Goal: Transaction & Acquisition: Obtain resource

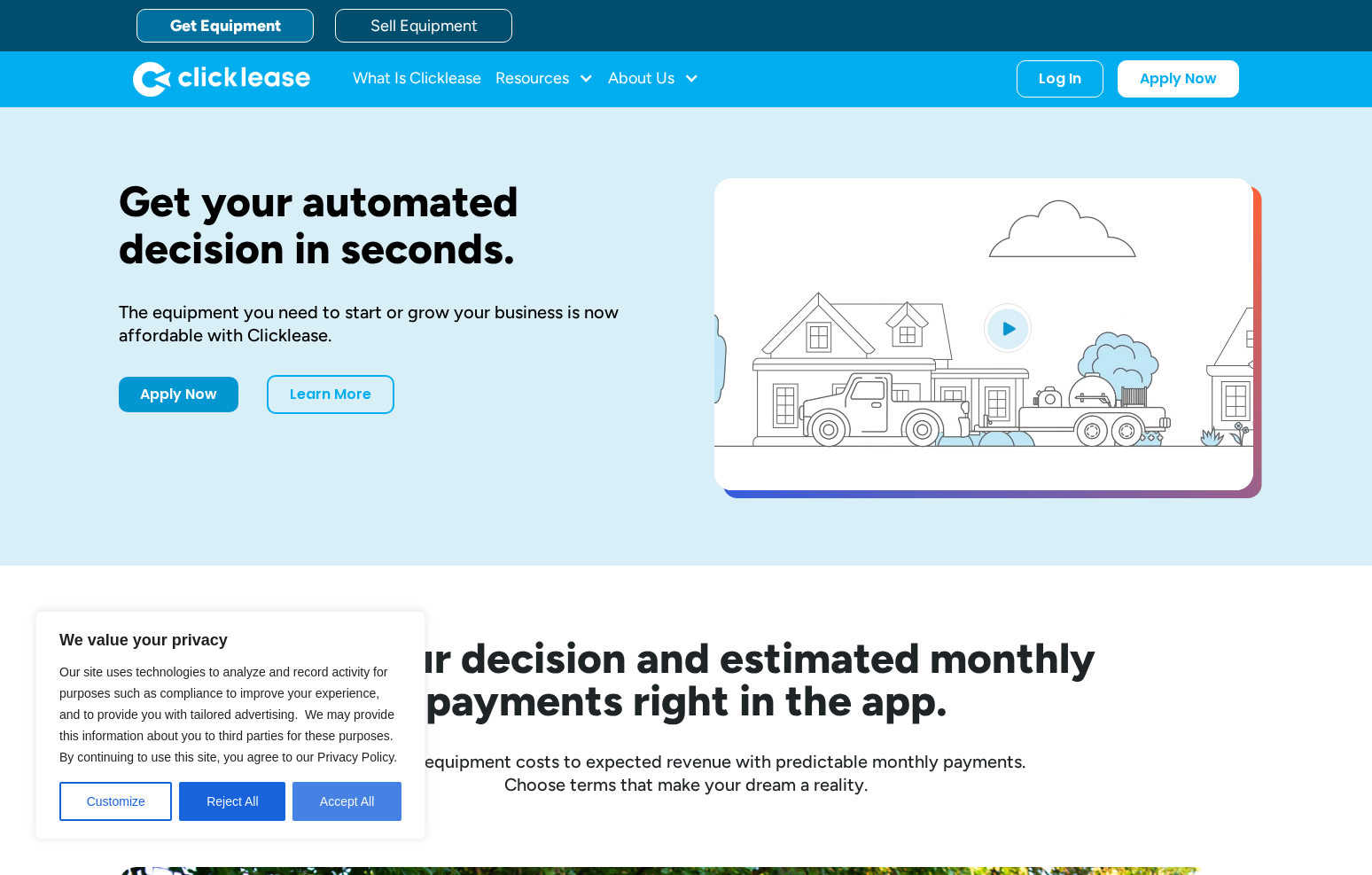
click at [323, 801] on button "Accept All" at bounding box center [347, 800] width 109 height 39
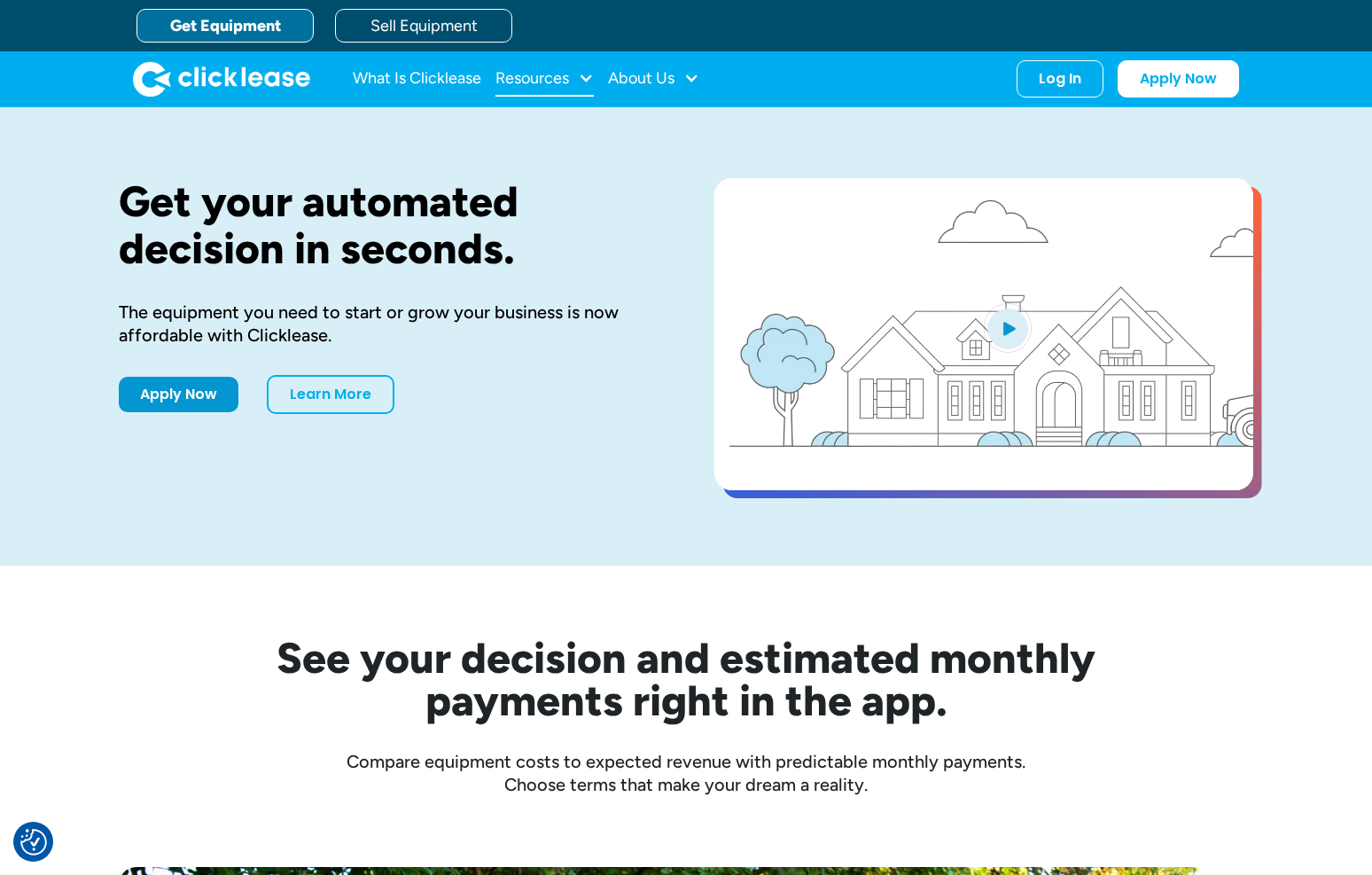
click at [585, 75] on div at bounding box center [586, 78] width 16 height 16
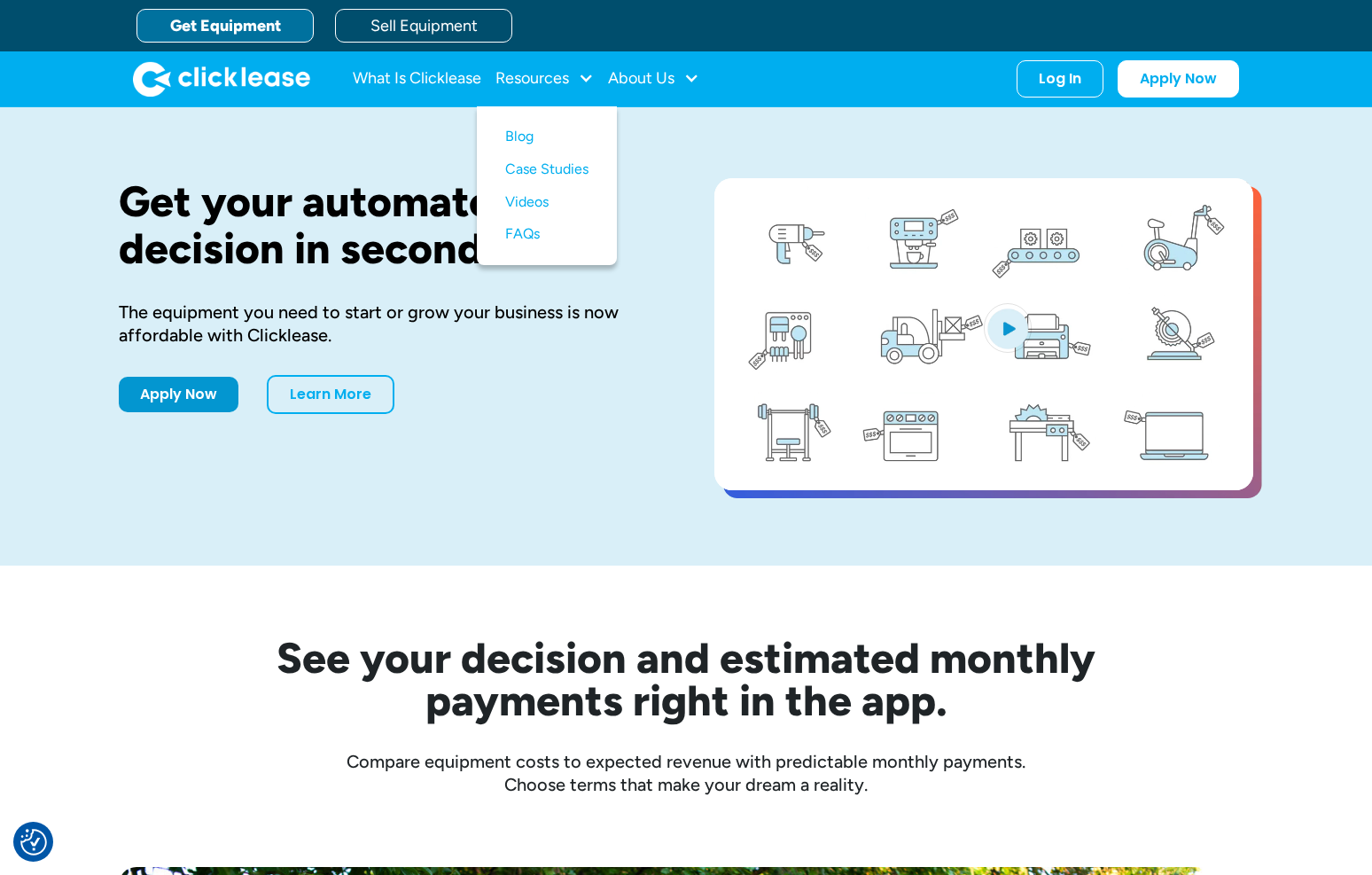
click at [494, 548] on div "Get your automated decision in seconds. The equipment you need to start or grow…" at bounding box center [685, 336] width 1134 height 458
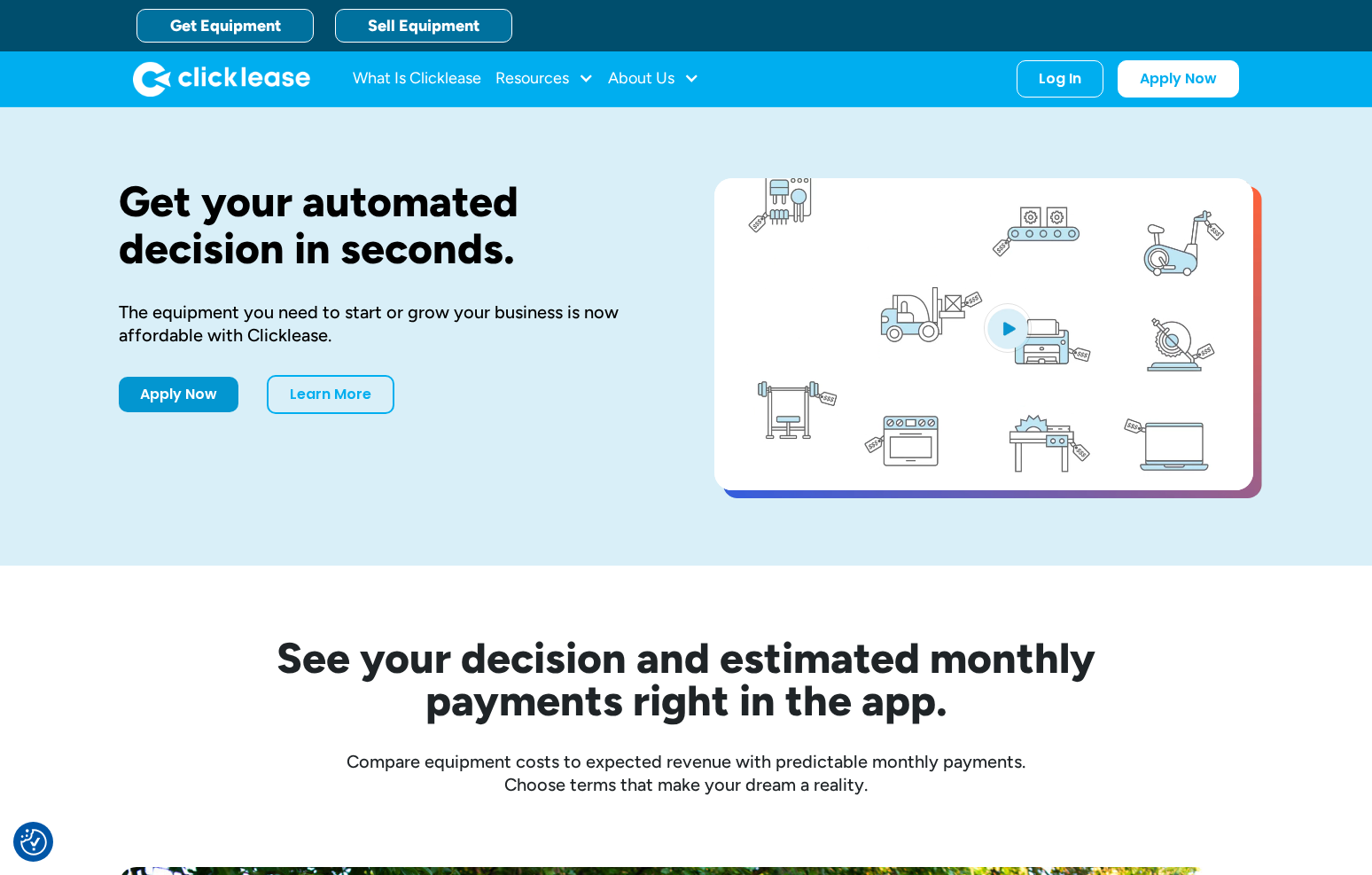
click at [388, 32] on link "Sell Equipment" at bounding box center [424, 26] width 177 height 34
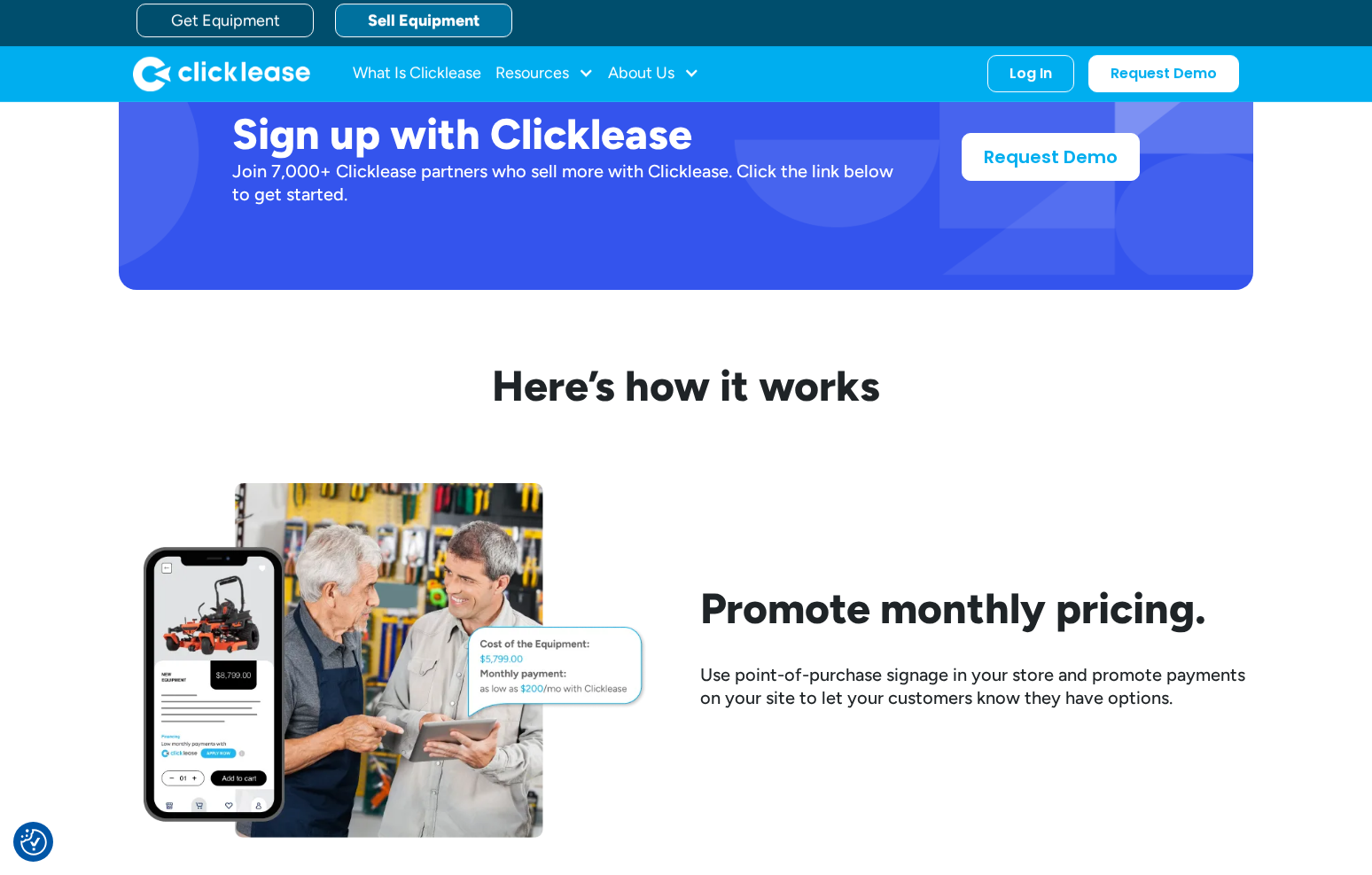
scroll to position [1578, 0]
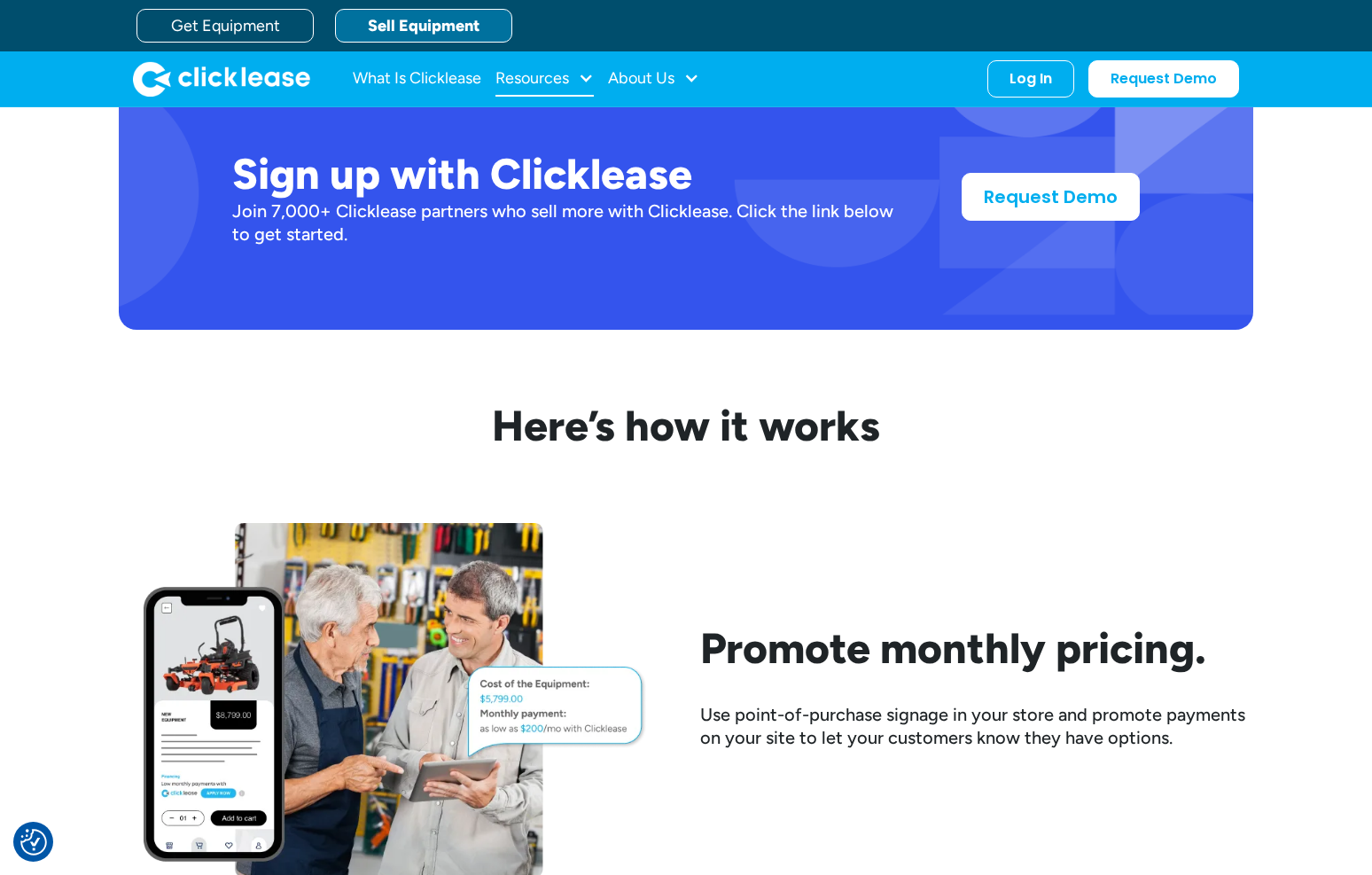
click at [582, 78] on div at bounding box center [586, 78] width 16 height 16
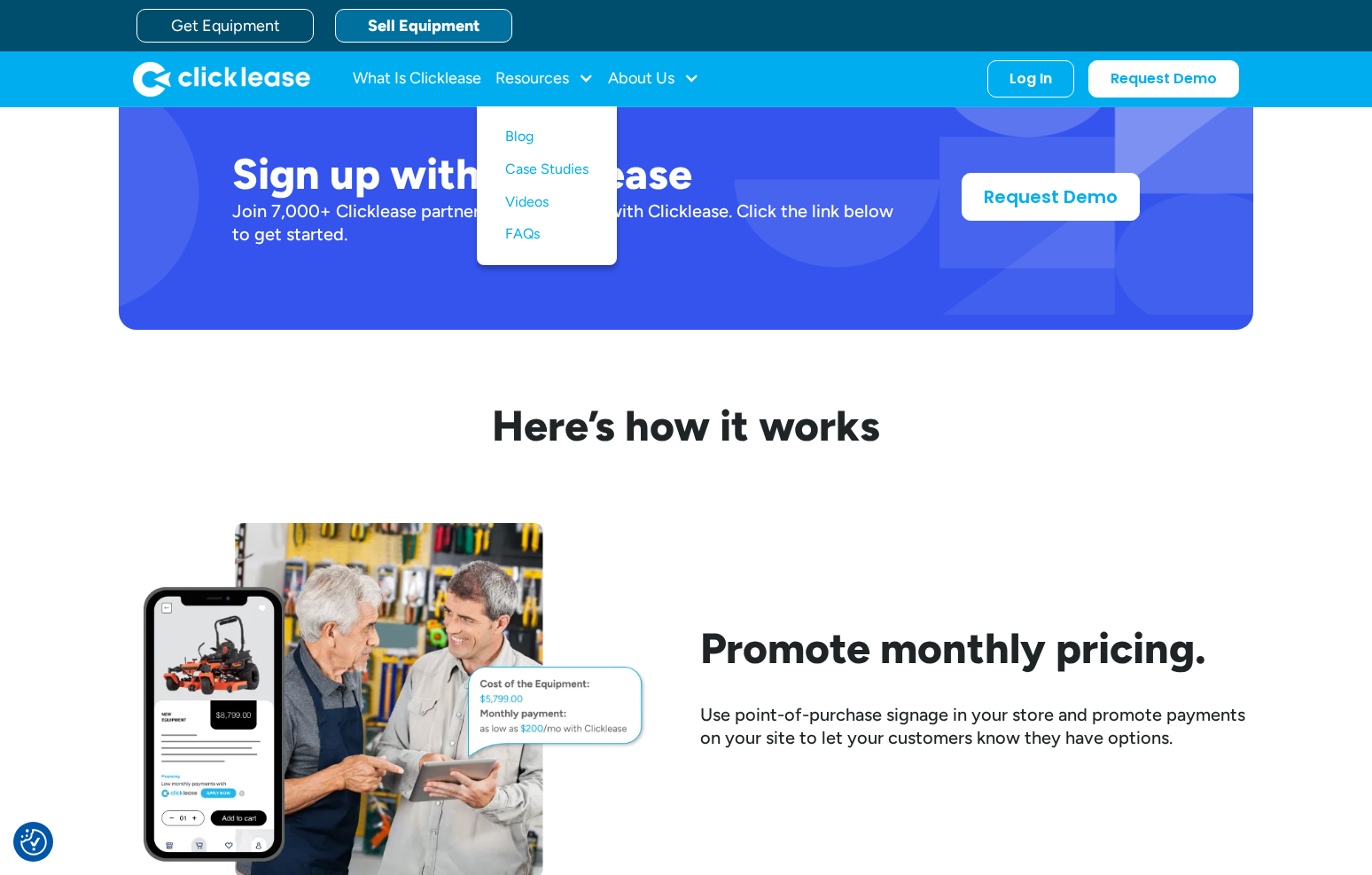
click at [821, 416] on h2 "Here’s how it works" at bounding box center [685, 427] width 1134 height 52
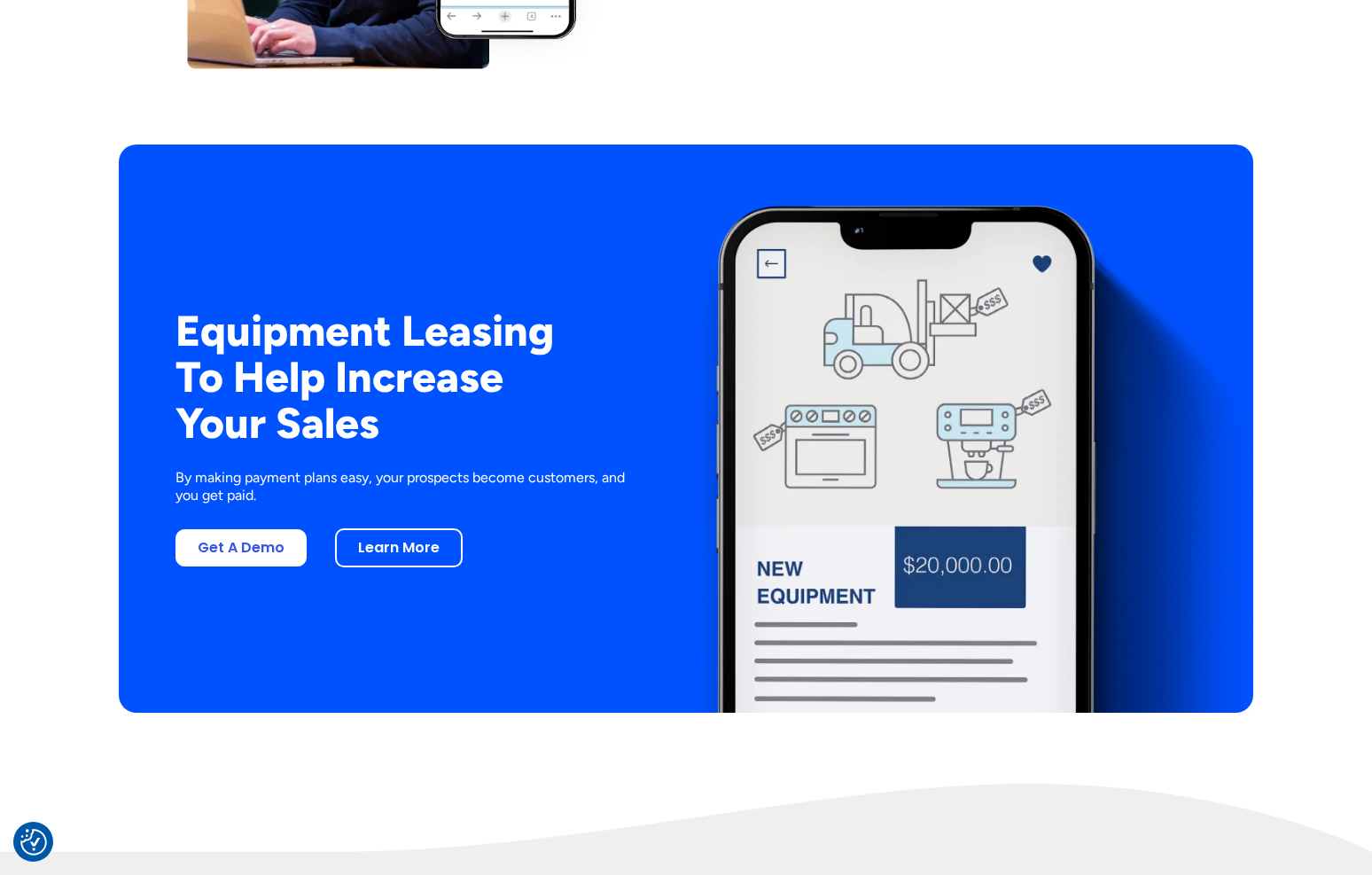
scroll to position [3239, 0]
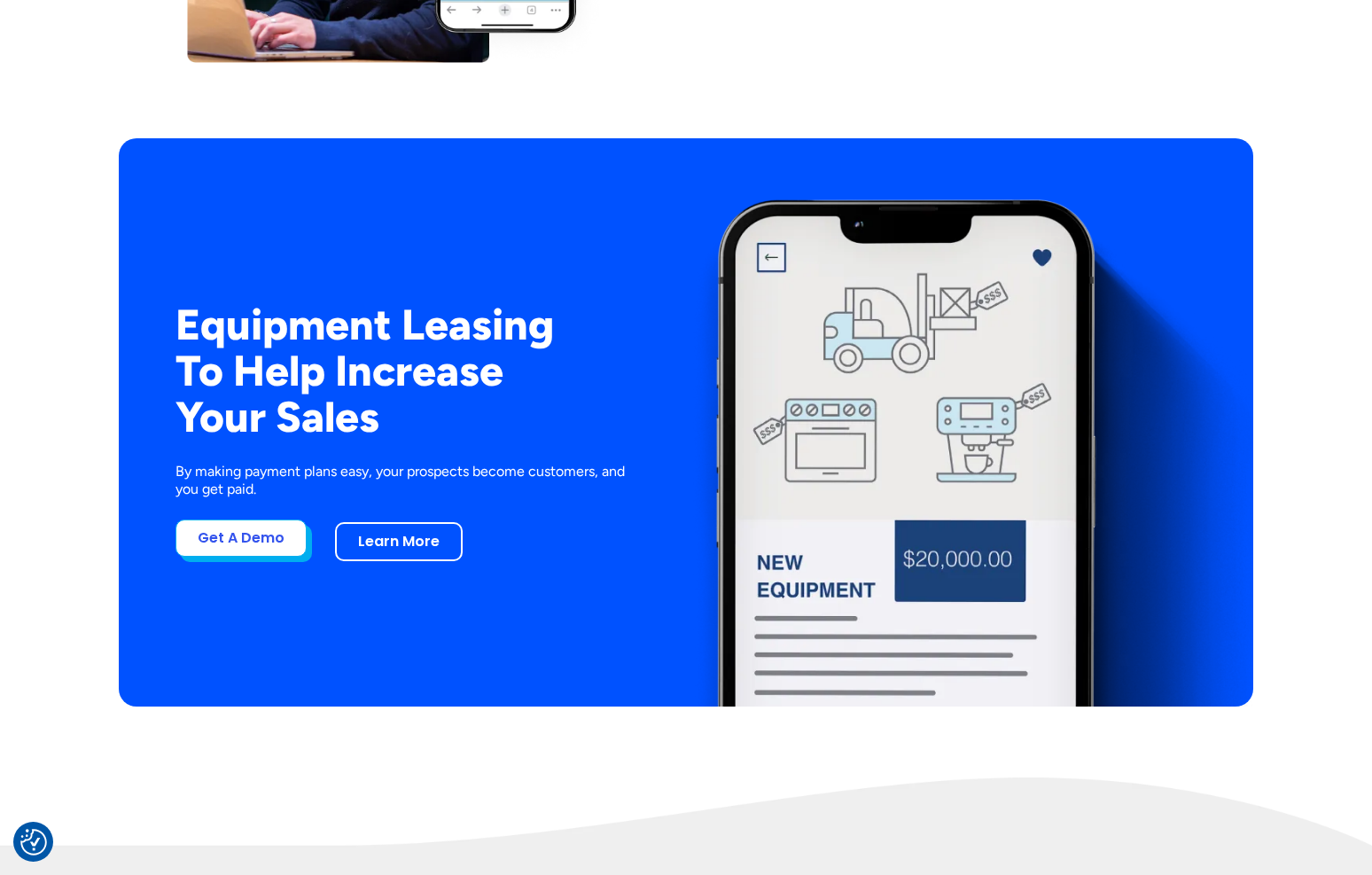
click at [225, 536] on link "Get A Demo" at bounding box center [242, 537] width 131 height 37
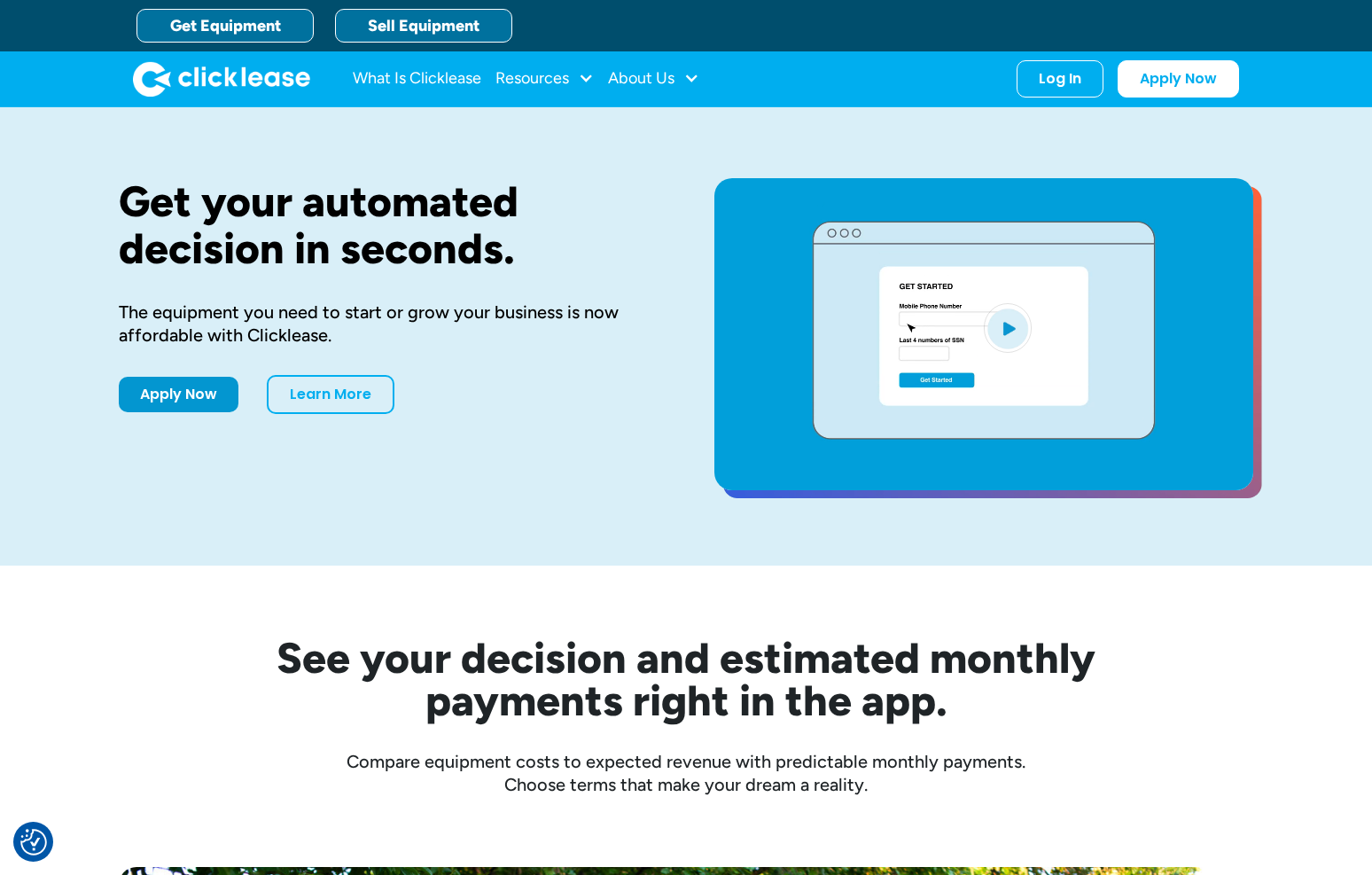
click at [416, 9] on link "Sell Equipment" at bounding box center [424, 26] width 177 height 34
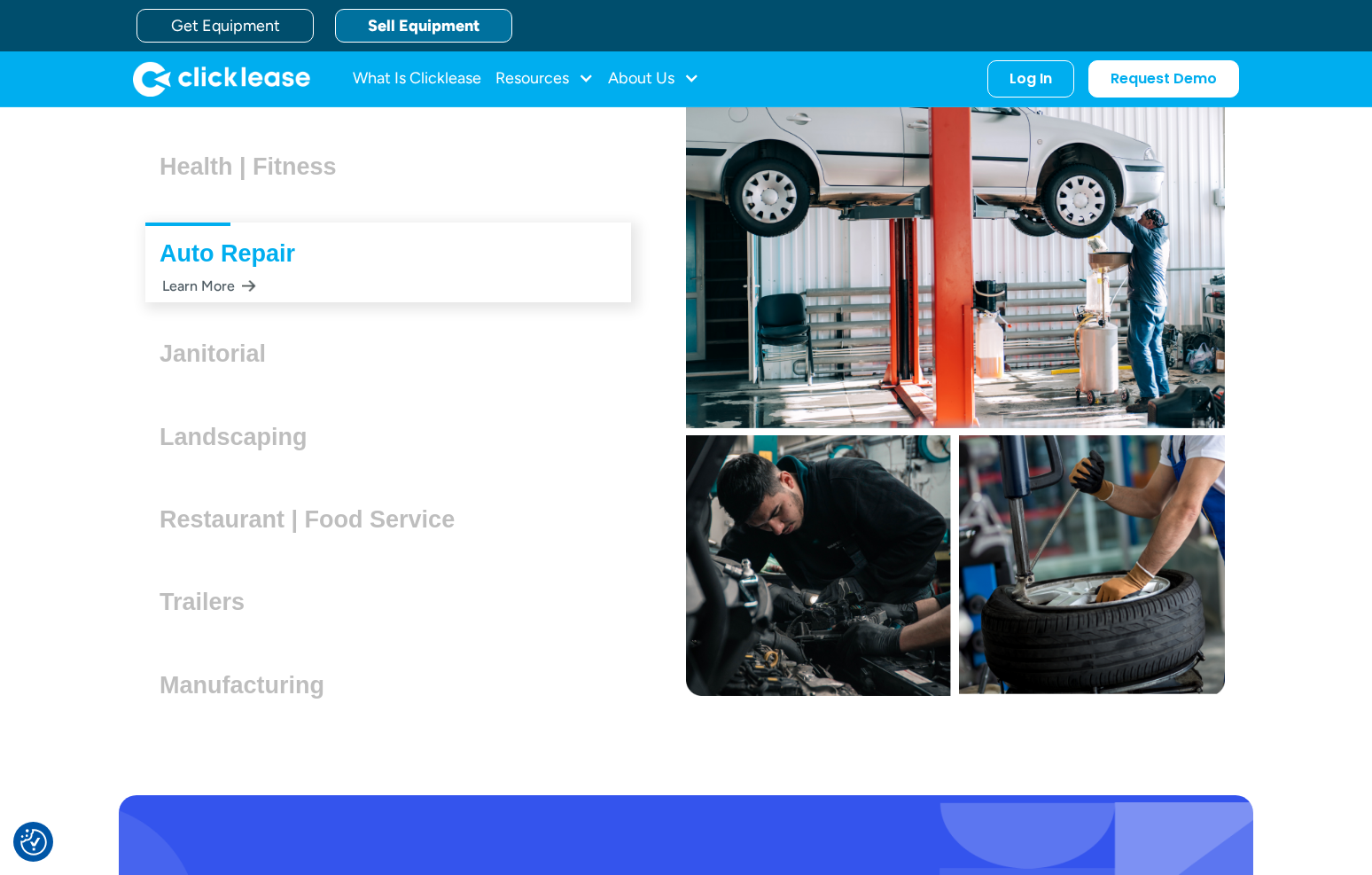
scroll to position [5067, 0]
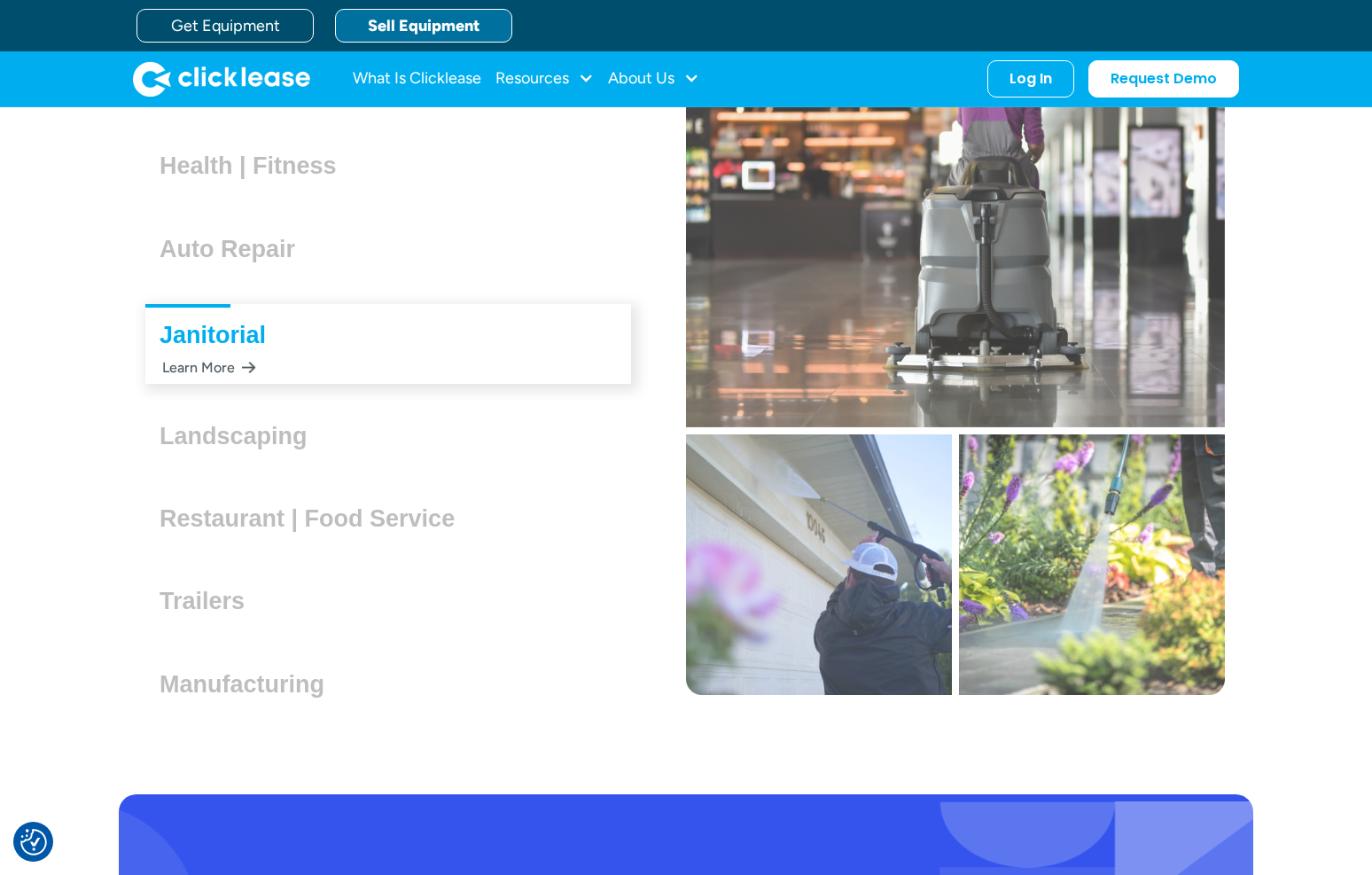
click at [361, 519] on div "Office Equipment Lorem ipsum dolor sit amet, consectetur adipiscing elit. Suspe…" at bounding box center [388, 344] width 539 height 758
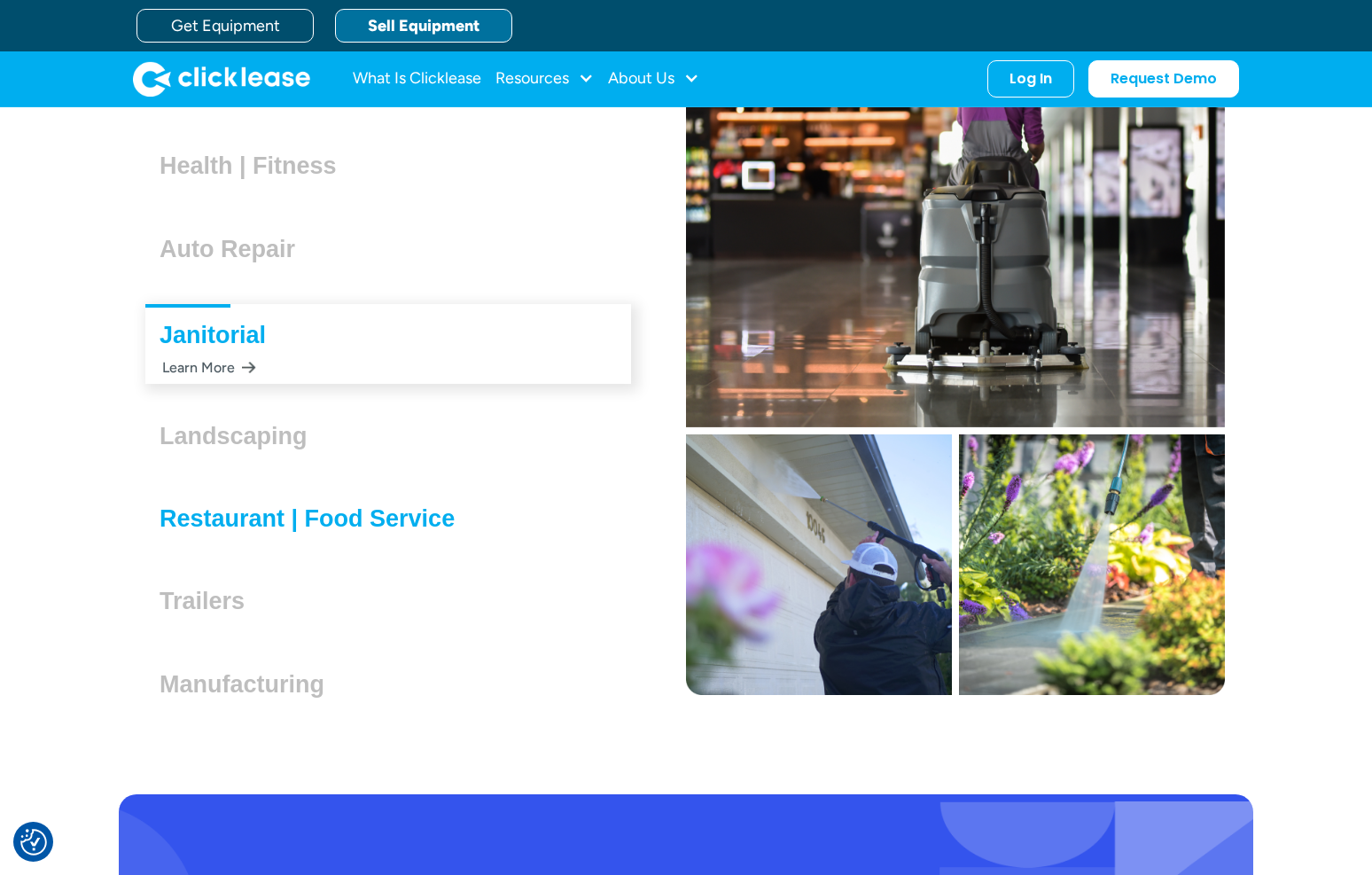
click at [361, 516] on h3 "Restaurant | Food Service" at bounding box center [313, 518] width 309 height 27
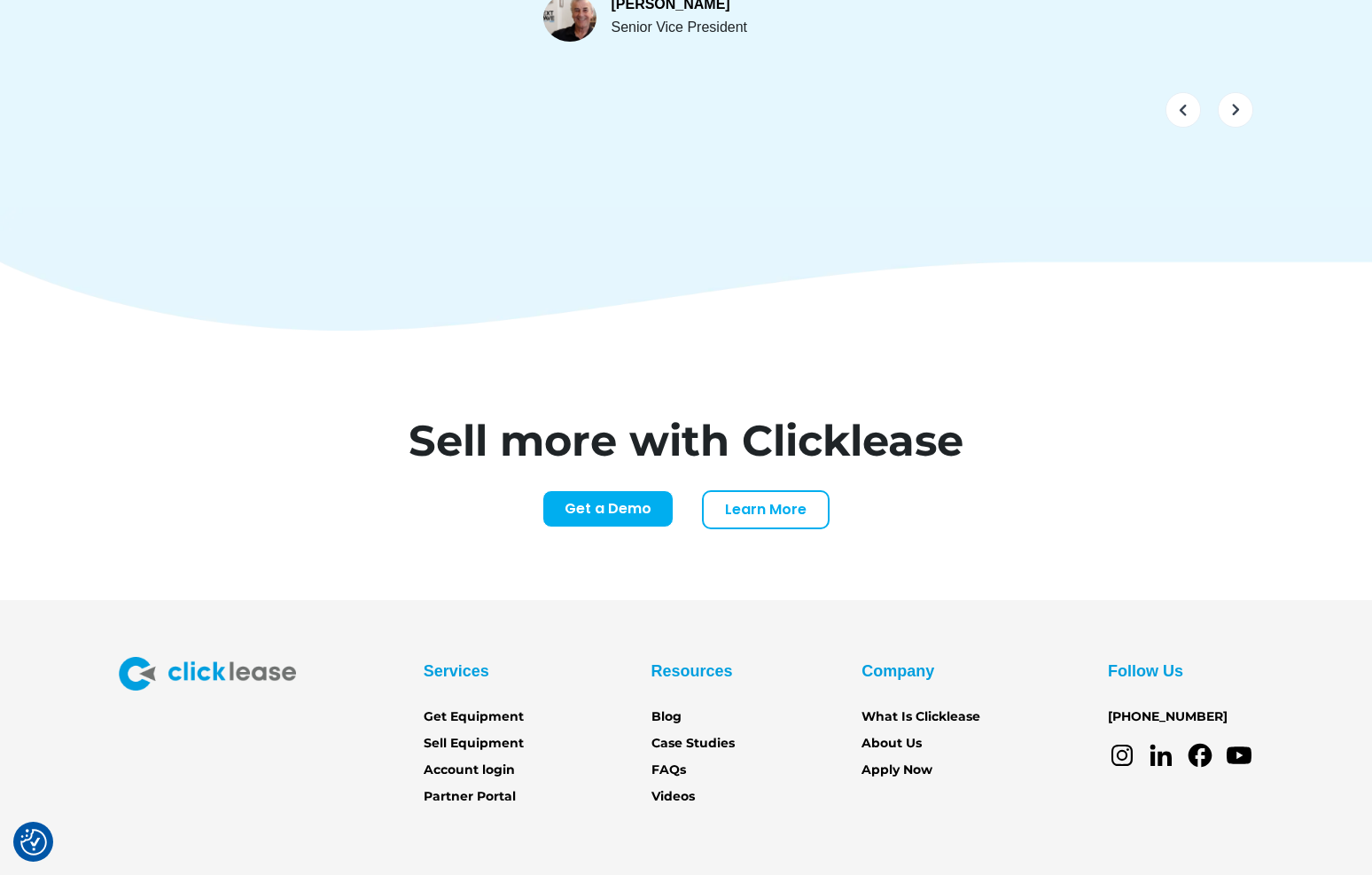
scroll to position [7222, 0]
click at [602, 487] on link "Get a Demo" at bounding box center [608, 505] width 131 height 37
